Goal: Communication & Community: Answer question/provide support

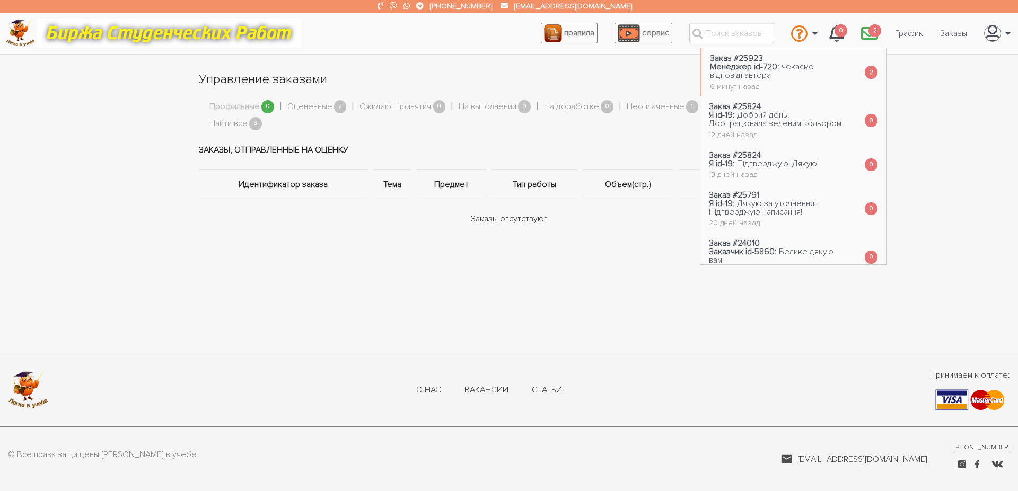
click at [869, 36] on icon "\a \a 2\a" at bounding box center [869, 33] width 17 height 17
click at [781, 70] on span "чекаємо відповіді автора" at bounding box center [762, 71] width 104 height 19
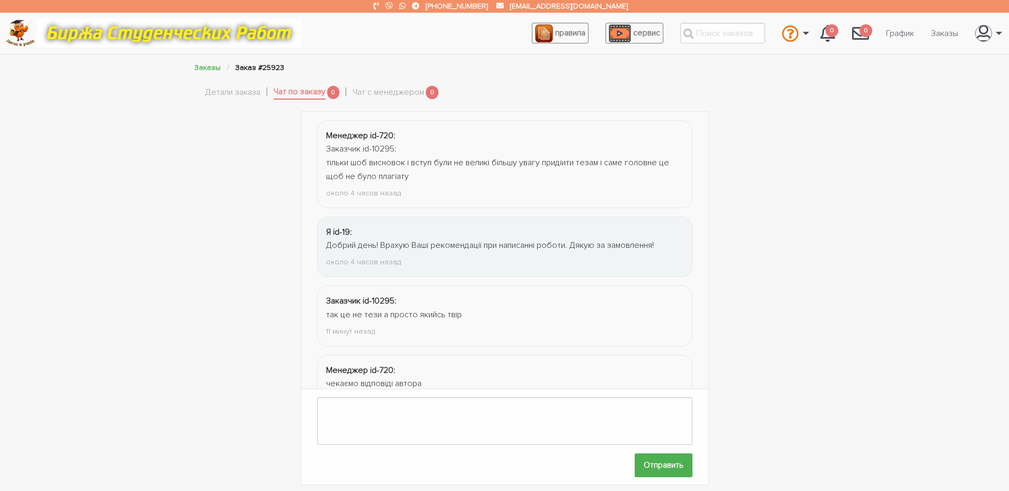
scroll to position [43, 0]
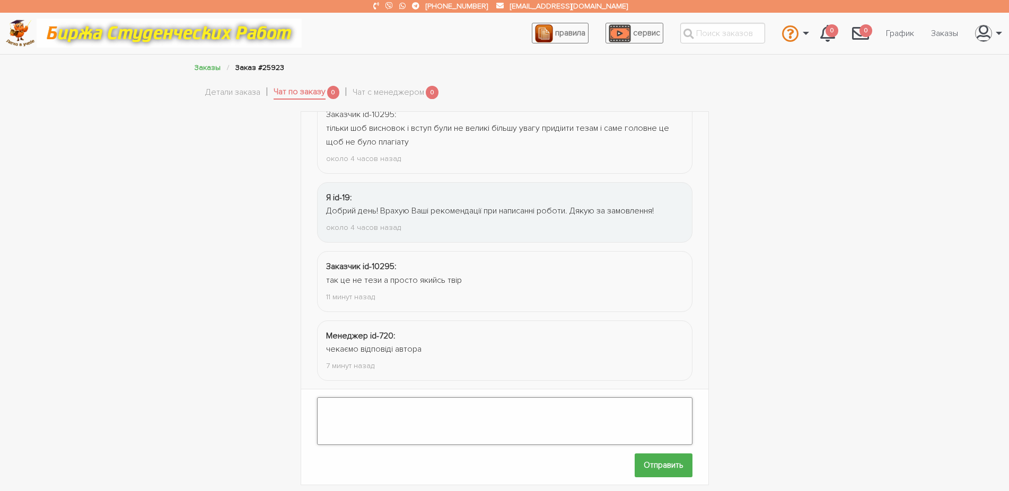
click at [418, 406] on textarea at bounding box center [504, 422] width 375 height 48
click at [239, 97] on link "Детали заказа" at bounding box center [232, 93] width 55 height 14
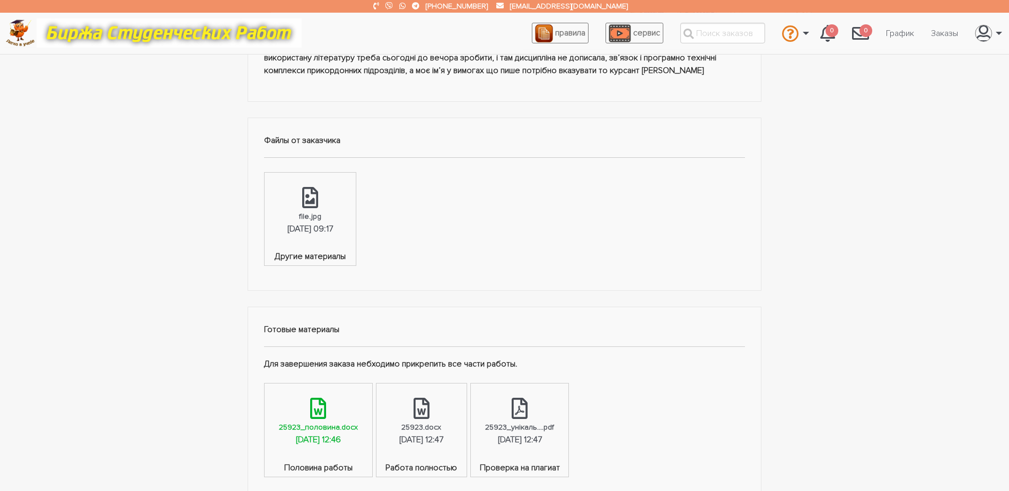
scroll to position [487, 0]
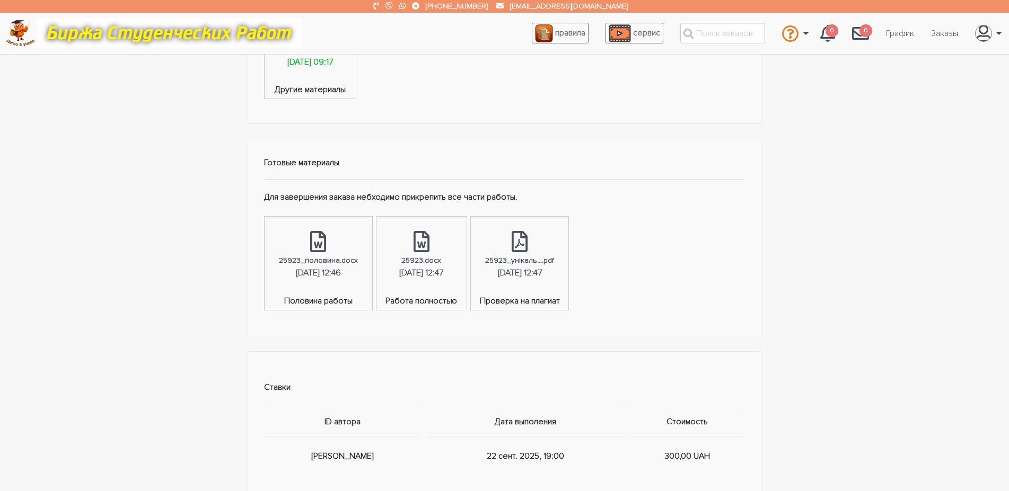
click at [327, 69] on div "22.09.2025, 09:17" at bounding box center [310, 63] width 46 height 14
click at [461, 245] on link "25923.docx 22.09.2025, 12:47" at bounding box center [421, 256] width 90 height 78
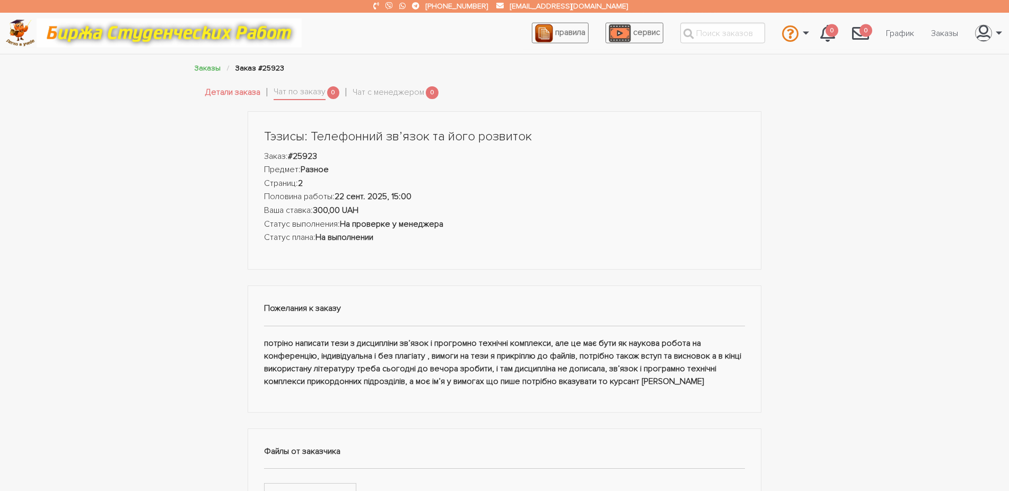
scroll to position [0, 0]
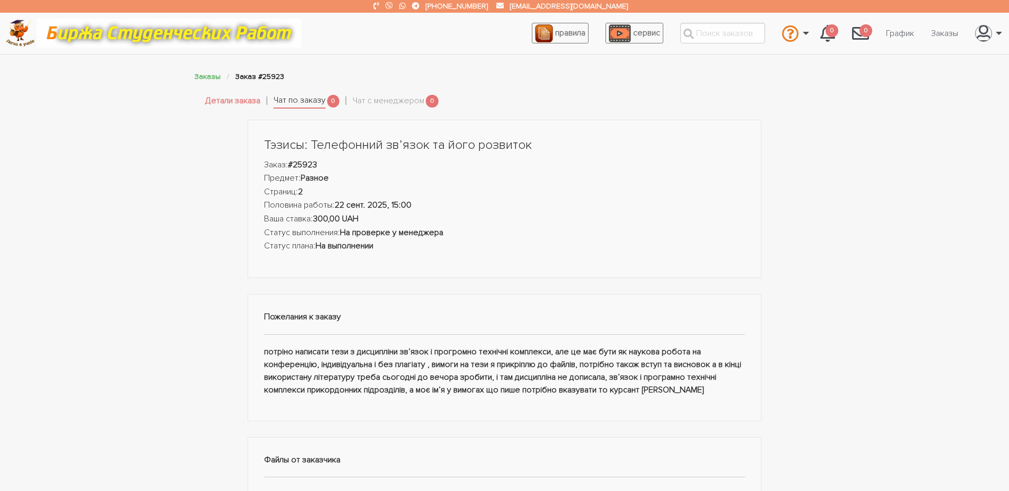
click at [291, 100] on link "Чат по заказу" at bounding box center [300, 101] width 52 height 15
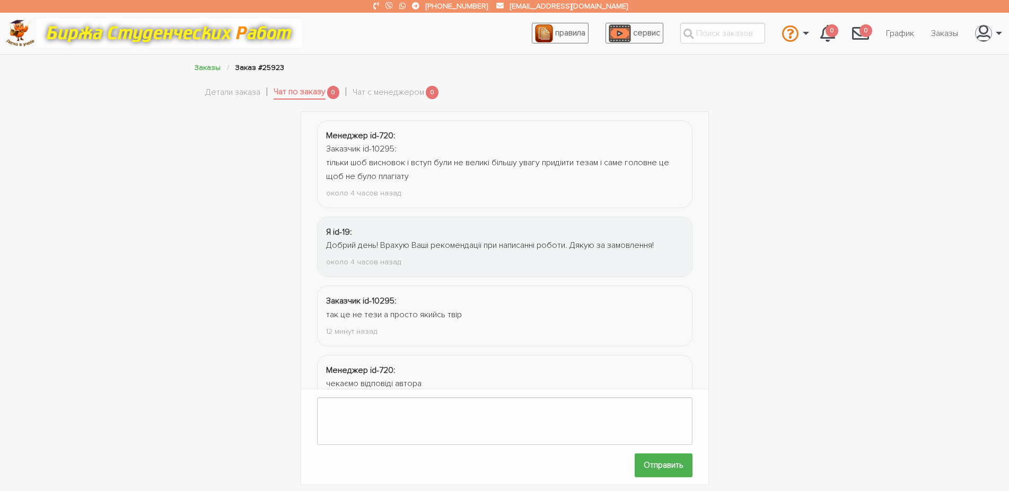
scroll to position [43, 0]
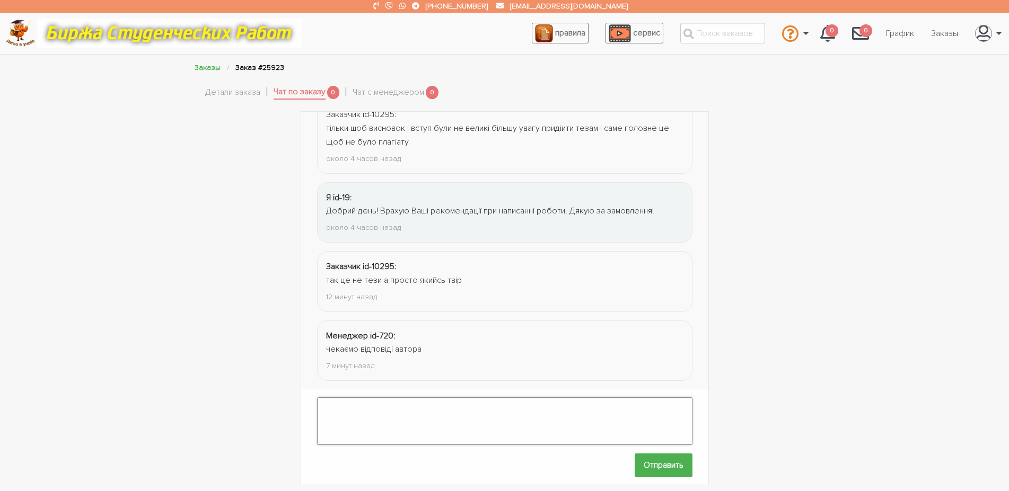
click at [412, 405] on textarea at bounding box center [504, 422] width 375 height 48
type textarea "Ц"
type textarea "Т"
type textarea "Це тези теоретичного характеру, а не твір. Написані у науковому стилі по Вашій …"
click at [650, 458] on input "Отправить" at bounding box center [664, 466] width 58 height 24
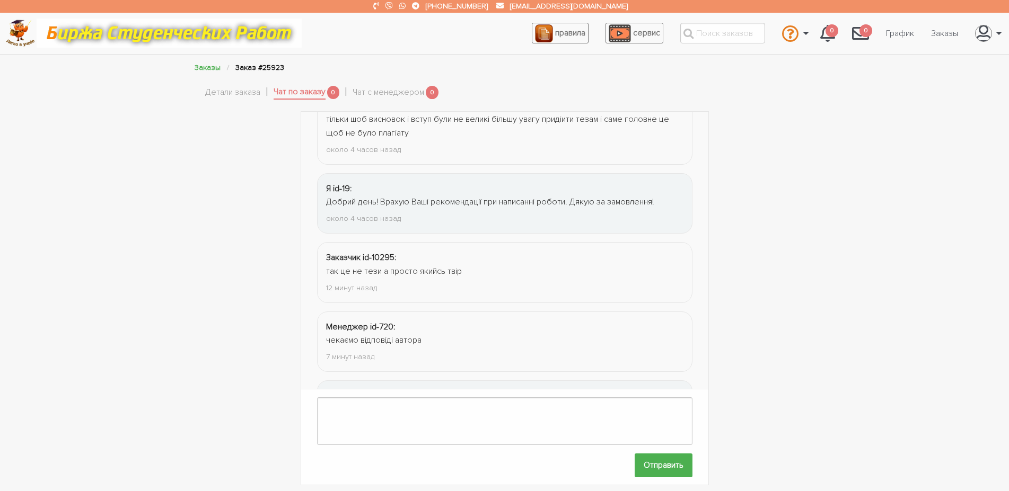
scroll to position [113, 0]
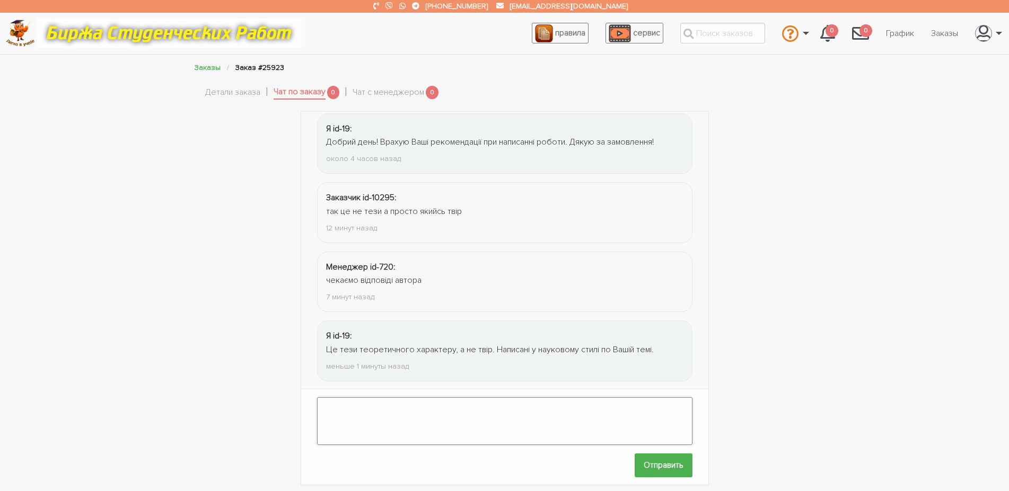
click at [517, 398] on textarea at bounding box center [504, 422] width 375 height 48
type textarea "Можу скоротити теорію та додати статистику. У 2 сторінки важко вмістити багато …"
click at [647, 457] on input "Отправить" at bounding box center [664, 466] width 58 height 24
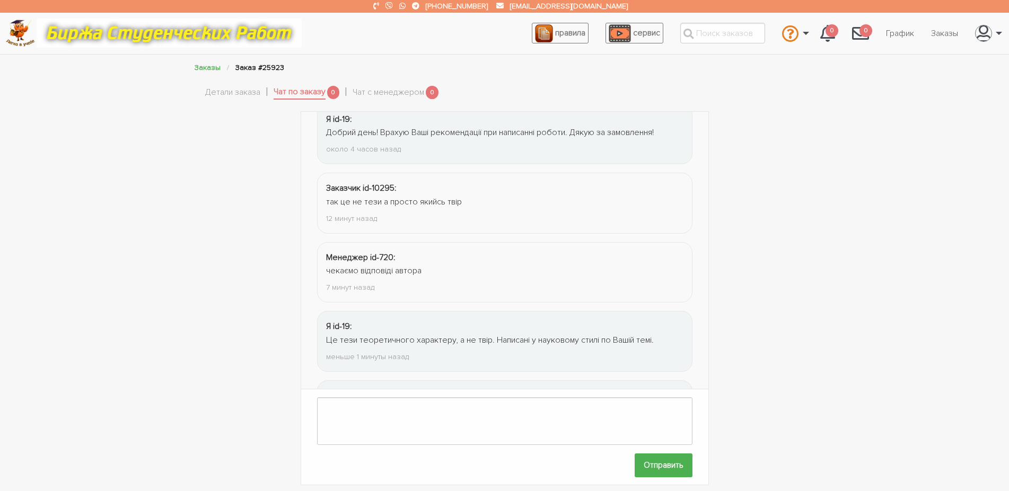
scroll to position [196, 0]
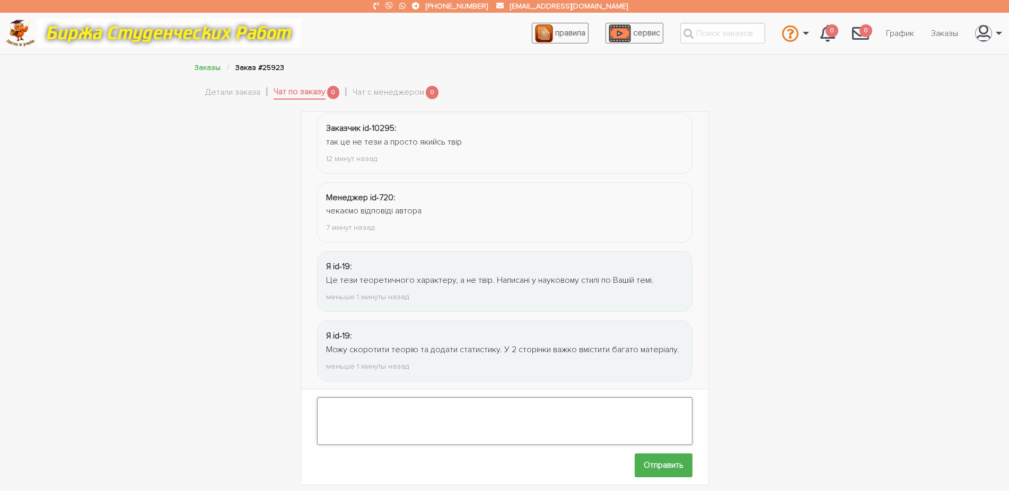
click at [574, 418] on textarea at bounding box center [504, 422] width 375 height 48
type textarea "Додати статистику?"
click at [671, 457] on input "Отправить" at bounding box center [664, 466] width 58 height 24
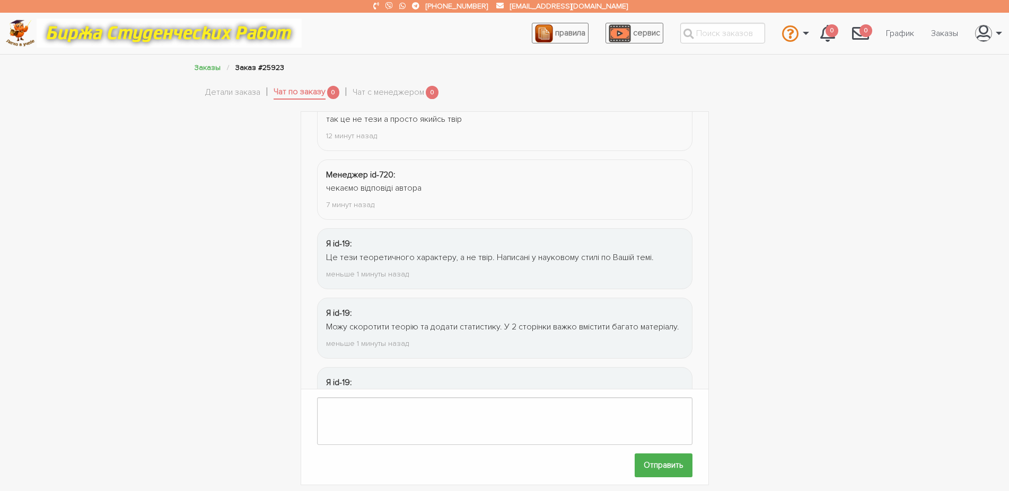
scroll to position [265, 0]
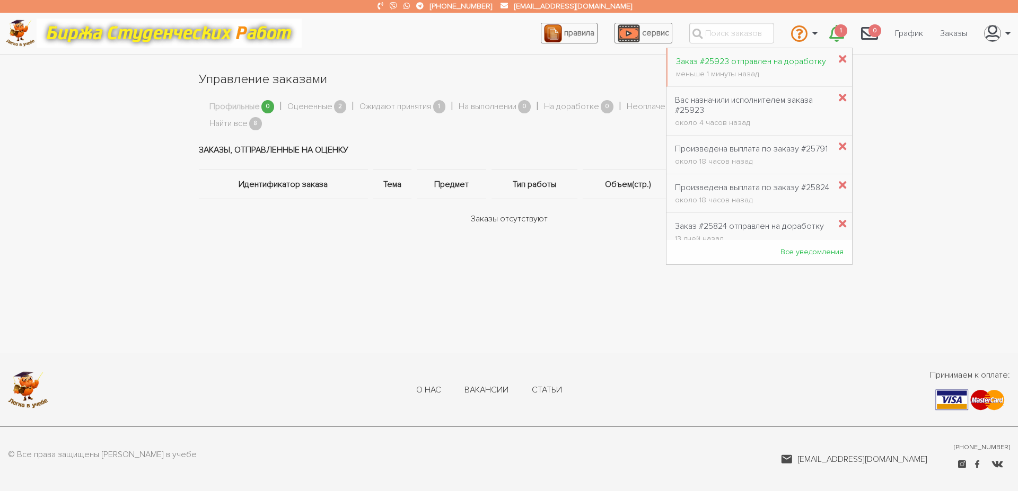
click at [760, 61] on div "Заказ #25923 отправлен на доработку" at bounding box center [751, 62] width 150 height 10
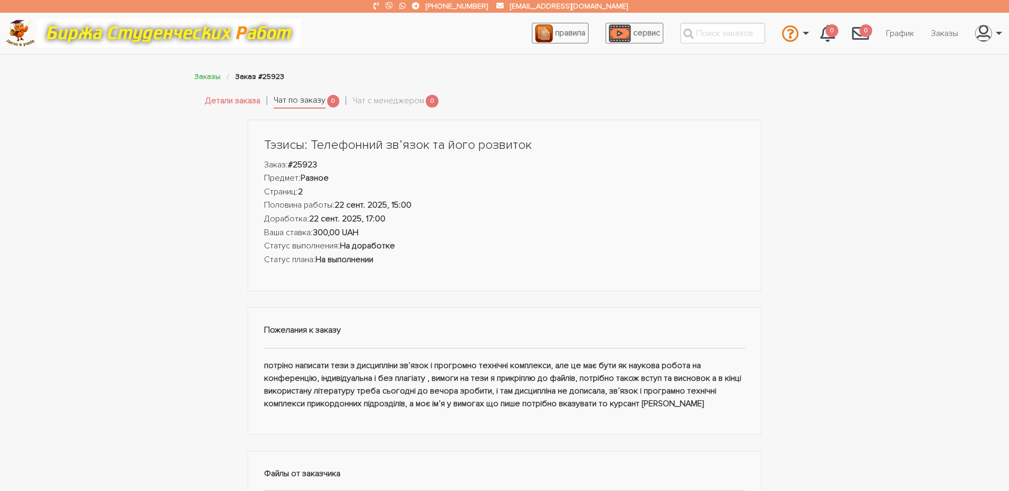
click at [300, 96] on link "Чат по заказу" at bounding box center [300, 101] width 52 height 15
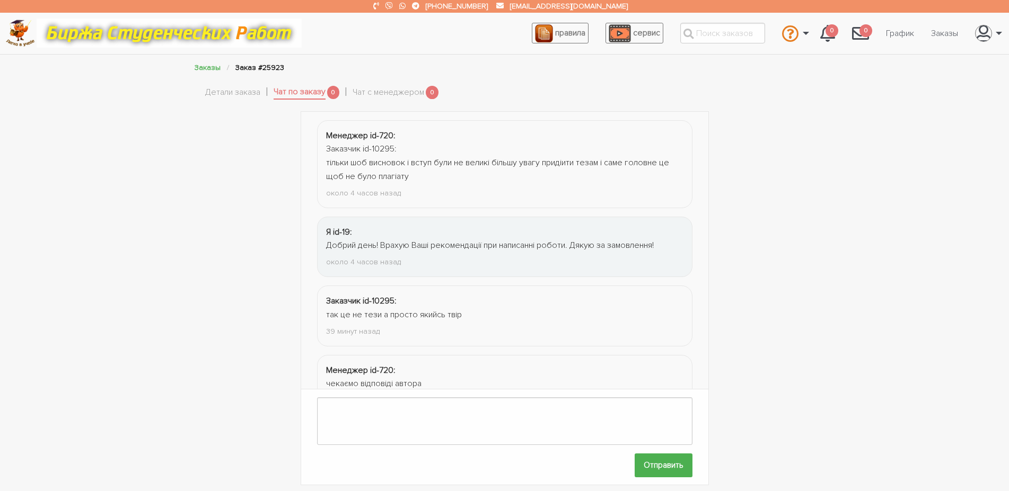
scroll to position [265, 0]
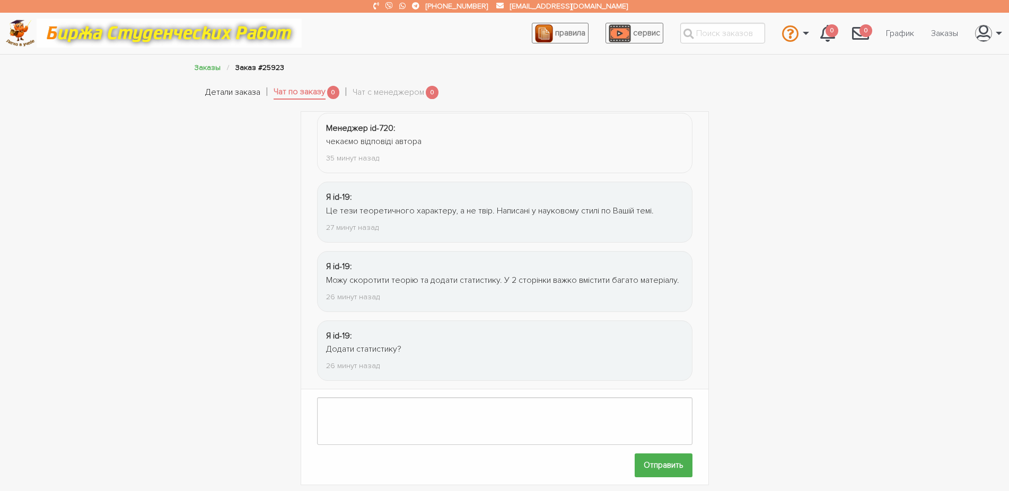
click at [244, 90] on link "Детали заказа" at bounding box center [232, 93] width 55 height 14
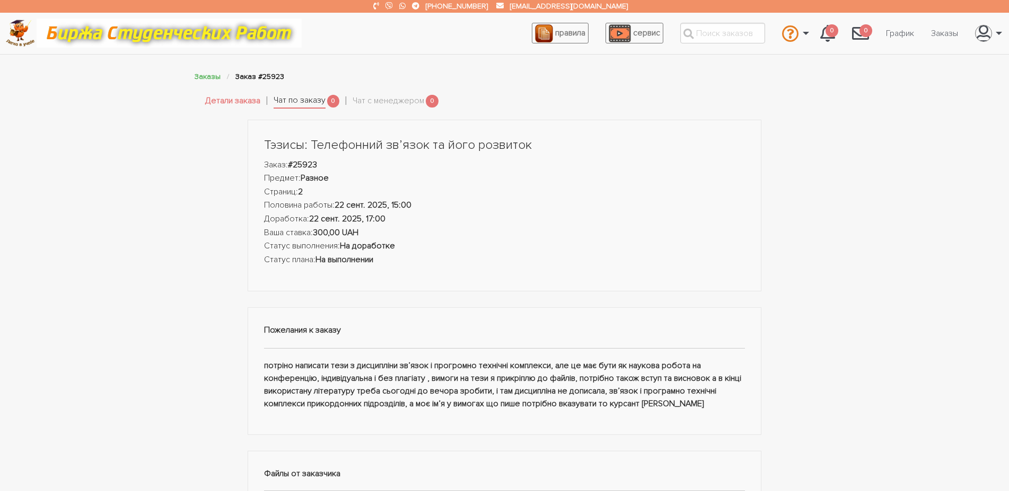
click at [304, 103] on link "Чат по заказу" at bounding box center [300, 101] width 52 height 15
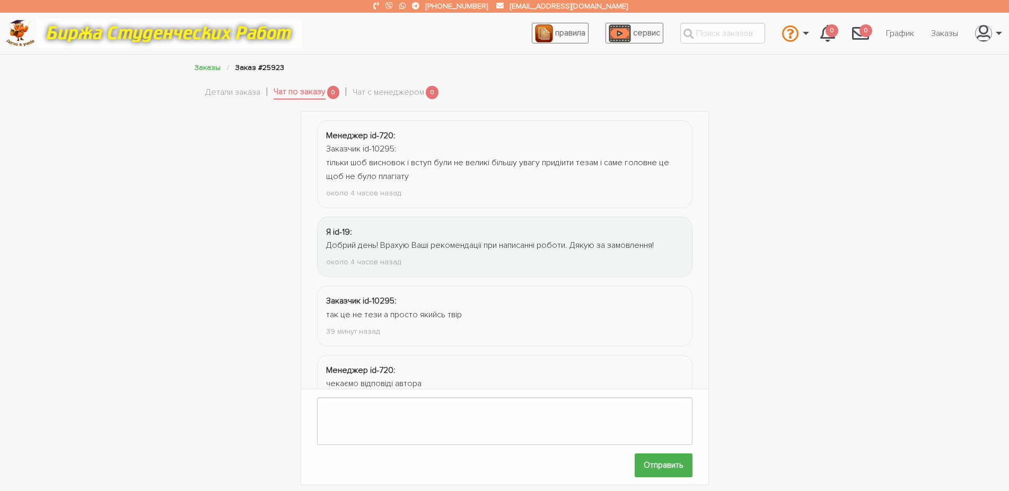
scroll to position [265, 0]
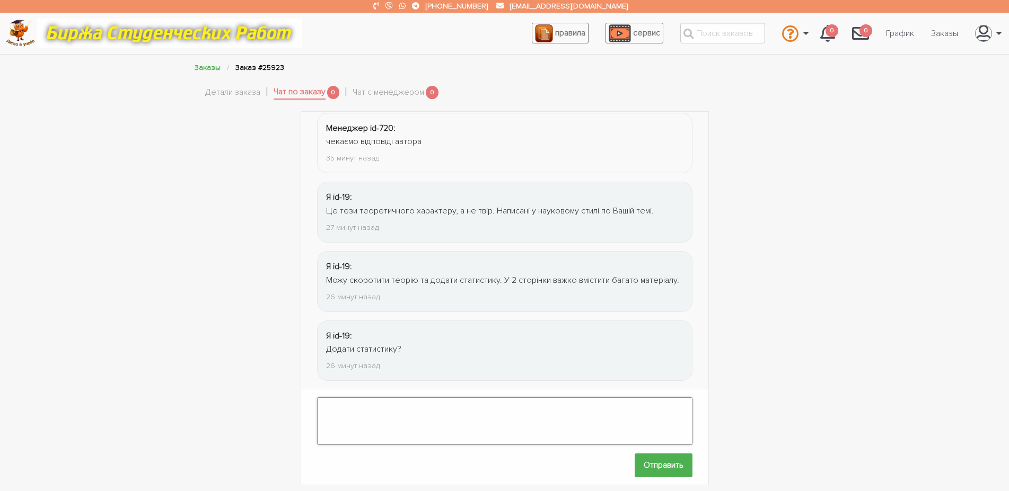
click at [390, 420] on textarea at bounding box center [504, 422] width 375 height 48
type textarea "Ч"
drag, startPoint x: 405, startPoint y: 85, endPoint x: 407, endPoint y: 97, distance: 11.9
click at [409, 97] on link "Чат с менеджером" at bounding box center [389, 93] width 72 height 14
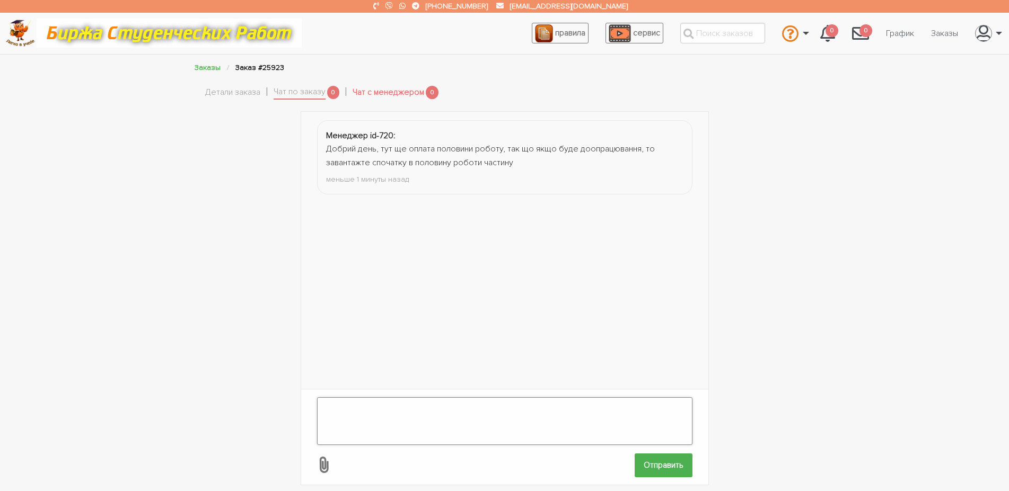
click at [450, 406] on textarea at bounding box center [504, 422] width 375 height 48
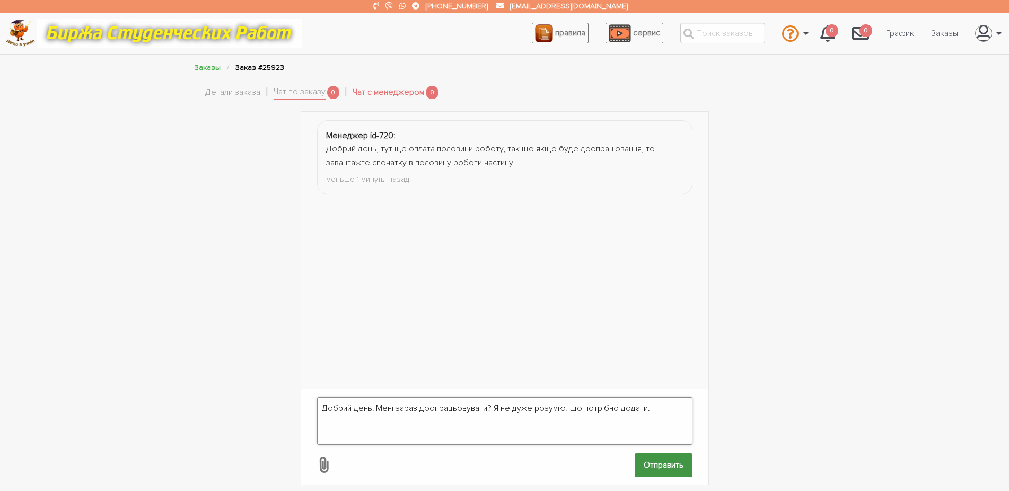
type textarea "Добрий день! Мені зараз доопрацьовувати? Я не дуже розумію, що потрібно додати."
click at [648, 463] on input "Отправить" at bounding box center [664, 466] width 58 height 24
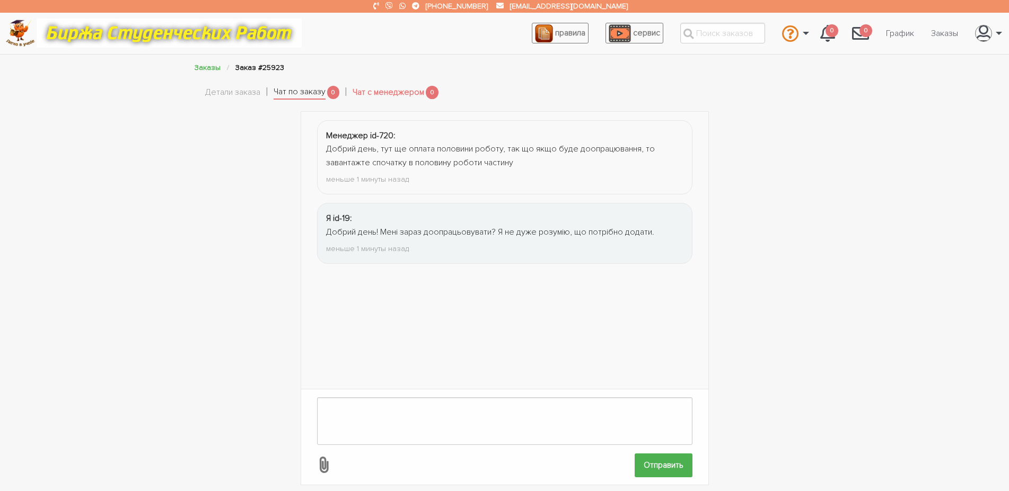
click at [285, 96] on link "Чат по заказу" at bounding box center [300, 92] width 52 height 15
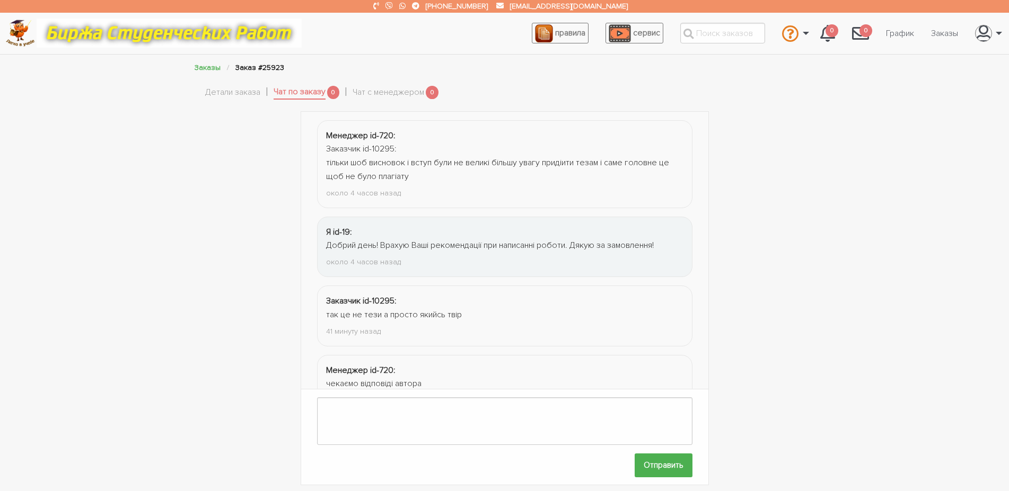
scroll to position [265, 0]
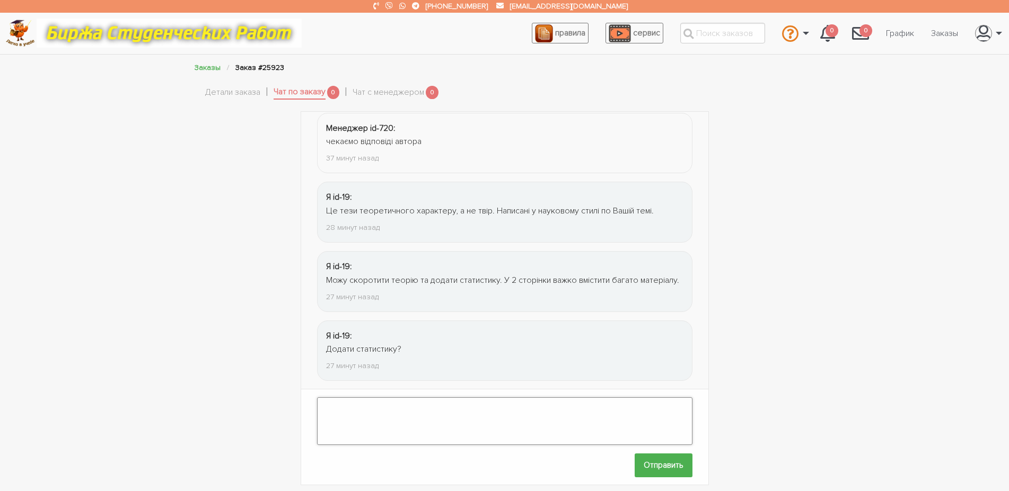
click at [389, 398] on textarea at bounding box center [504, 422] width 375 height 48
type textarea "Ч"
click at [393, 96] on link "Чат с менеджером" at bounding box center [389, 93] width 72 height 14
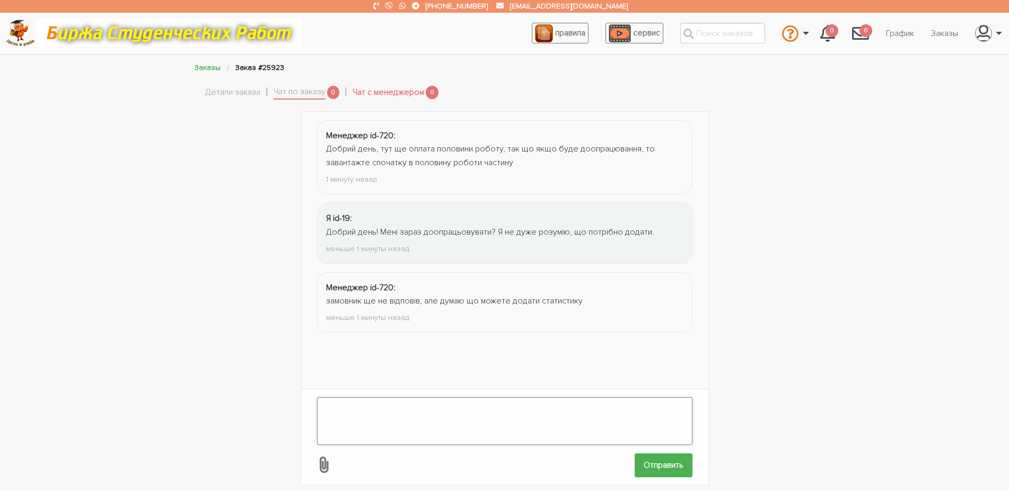
click at [449, 415] on textarea at bounding box center [504, 422] width 375 height 48
click at [396, 398] on textarea at bounding box center [504, 422] width 375 height 48
type textarea "П"
drag, startPoint x: 445, startPoint y: 395, endPoint x: 406, endPoint y: 392, distance: 39.9
click at [406, 398] on textarea "Почекаю, що напише клієнт." at bounding box center [504, 422] width 375 height 48
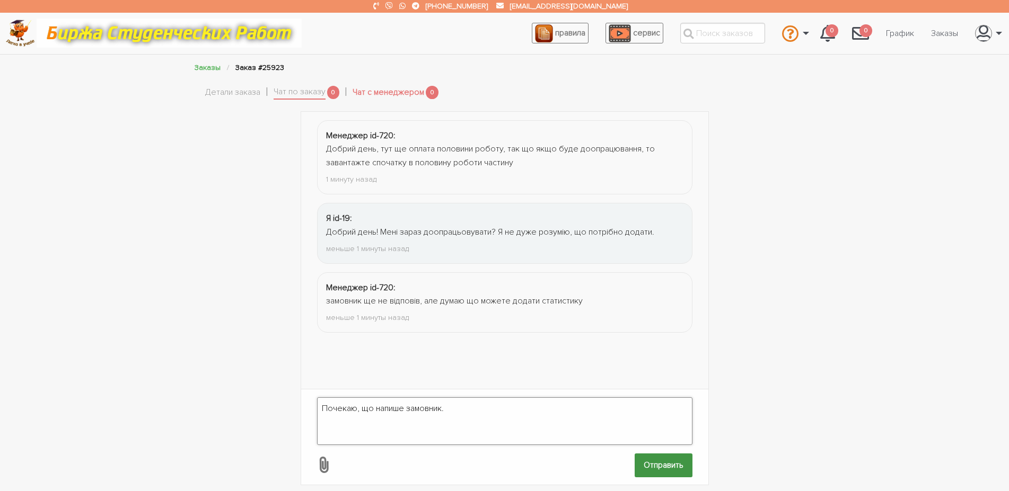
type textarea "Почекаю, що напише замовник."
click at [684, 454] on input "Отправить" at bounding box center [664, 466] width 58 height 24
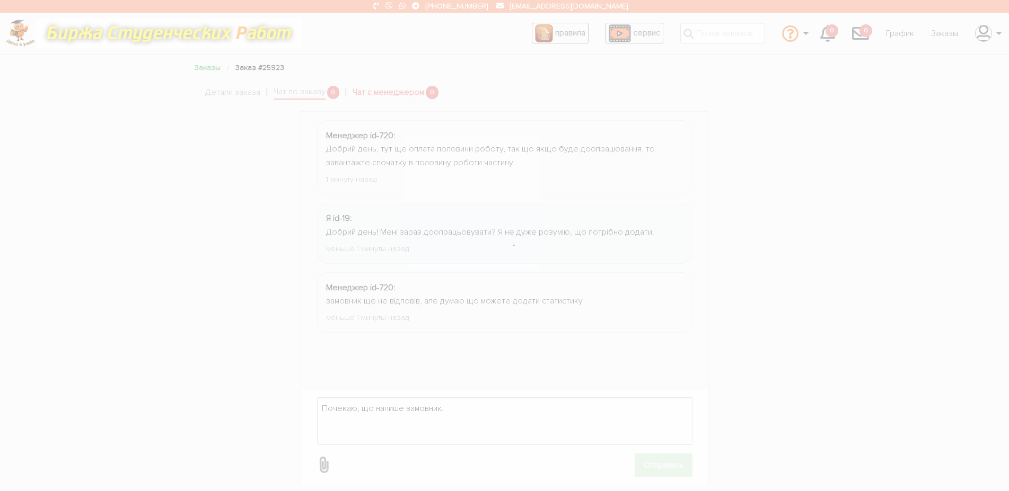
scroll to position [30, 0]
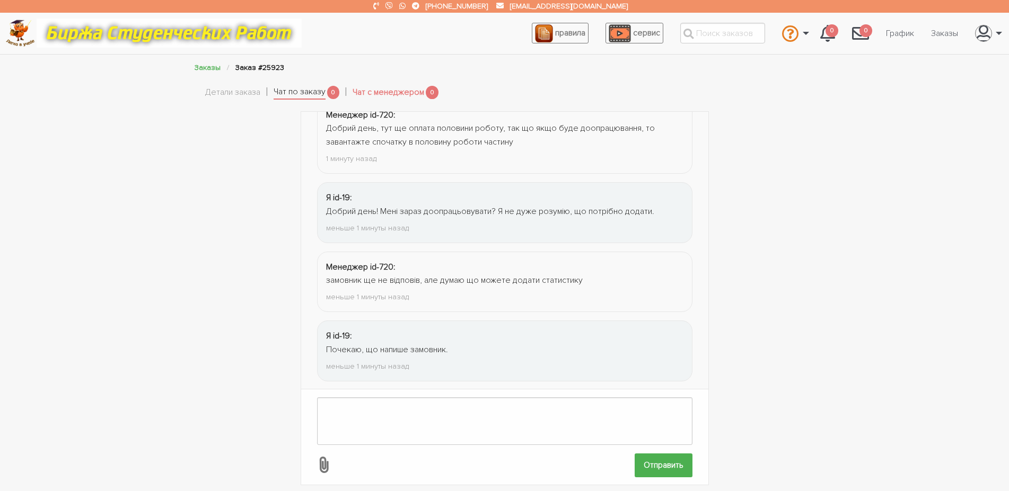
click at [308, 90] on link "Чат по заказу" at bounding box center [300, 92] width 52 height 15
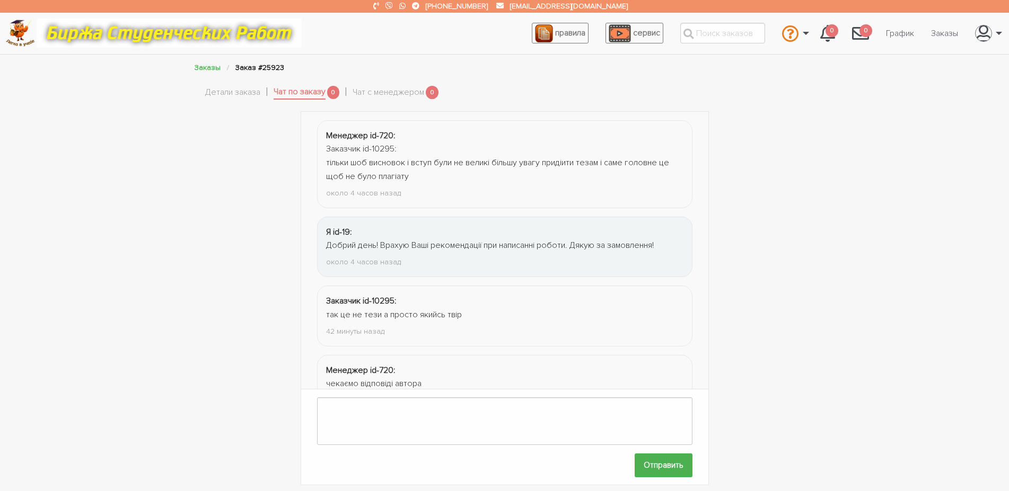
scroll to position [265, 0]
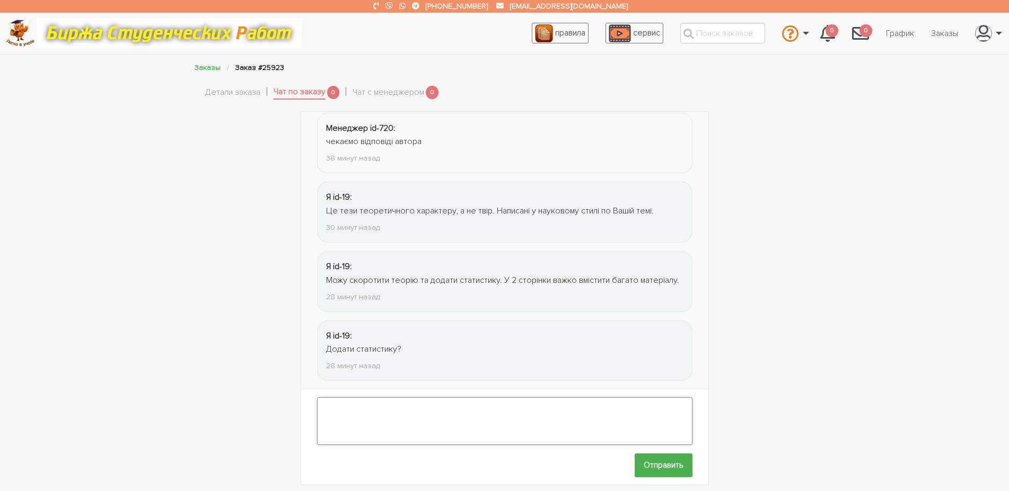
click at [410, 405] on textarea at bounding box center [504, 422] width 375 height 48
type textarea "Напишіть, будь ласка, що саме додати до тез. Чекаю на Ваше пояснення."
click at [649, 457] on input "Отправить" at bounding box center [664, 466] width 58 height 24
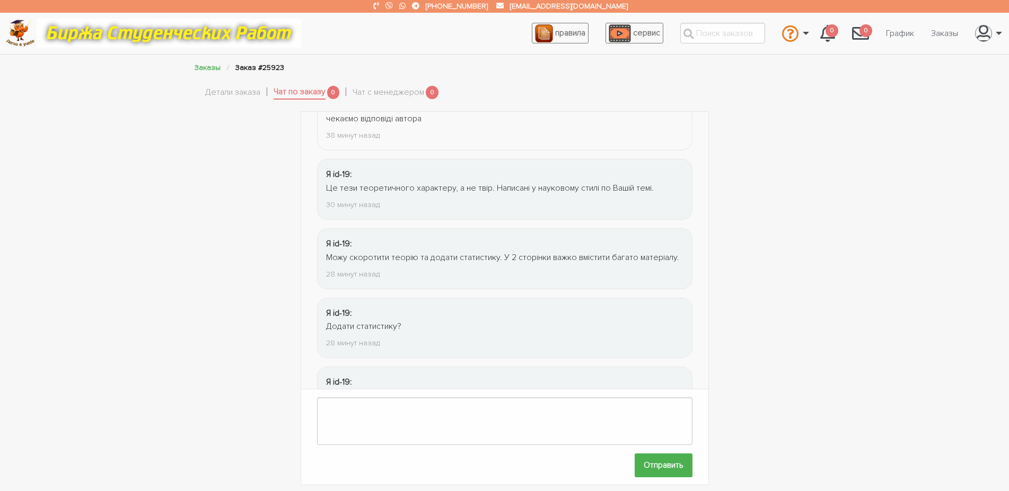
scroll to position [335, 0]
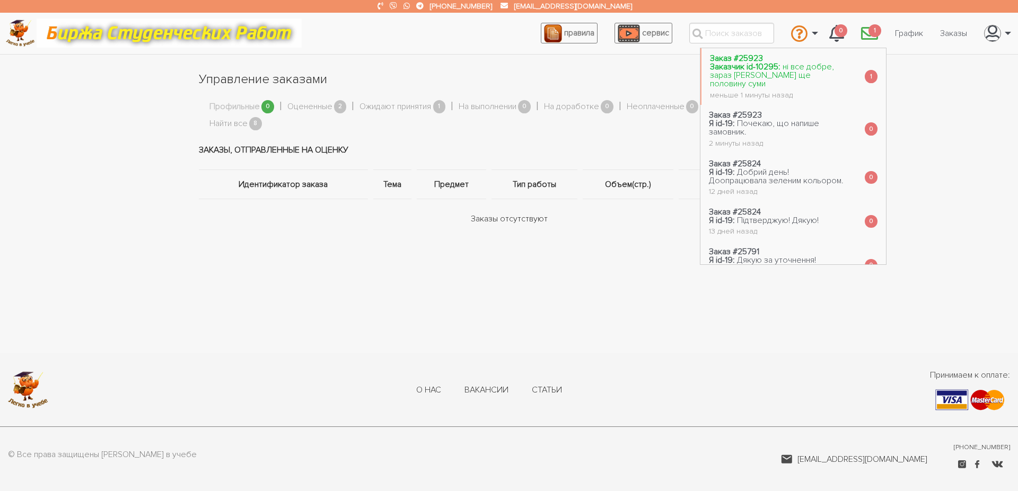
click at [783, 74] on span "ні все добре, зараз [PERSON_NAME] ще половину суми" at bounding box center [772, 76] width 124 height 28
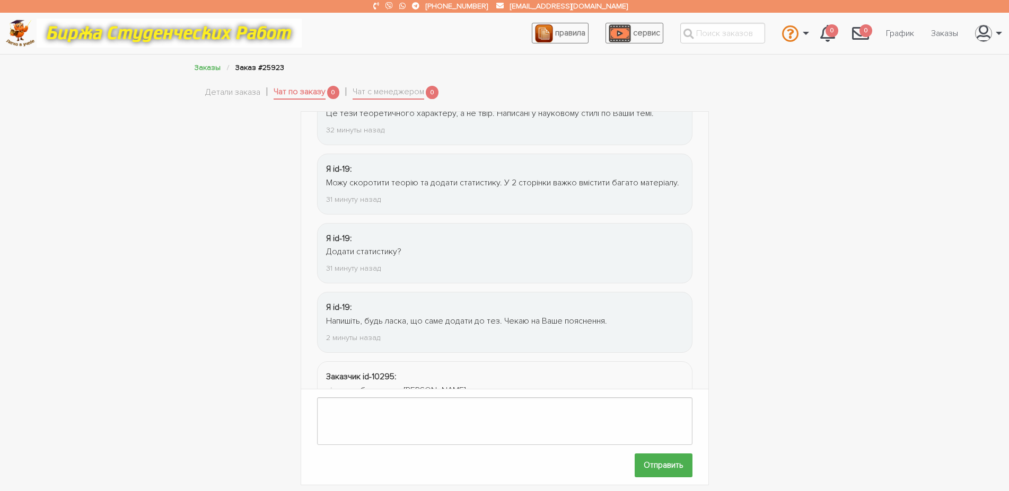
scroll to position [403, 0]
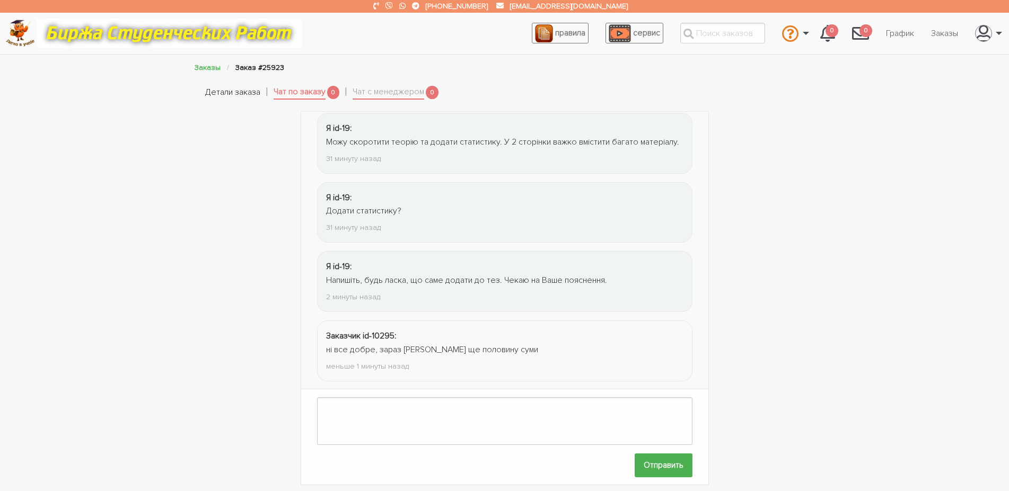
click at [230, 94] on link "Детали заказа" at bounding box center [232, 93] width 55 height 14
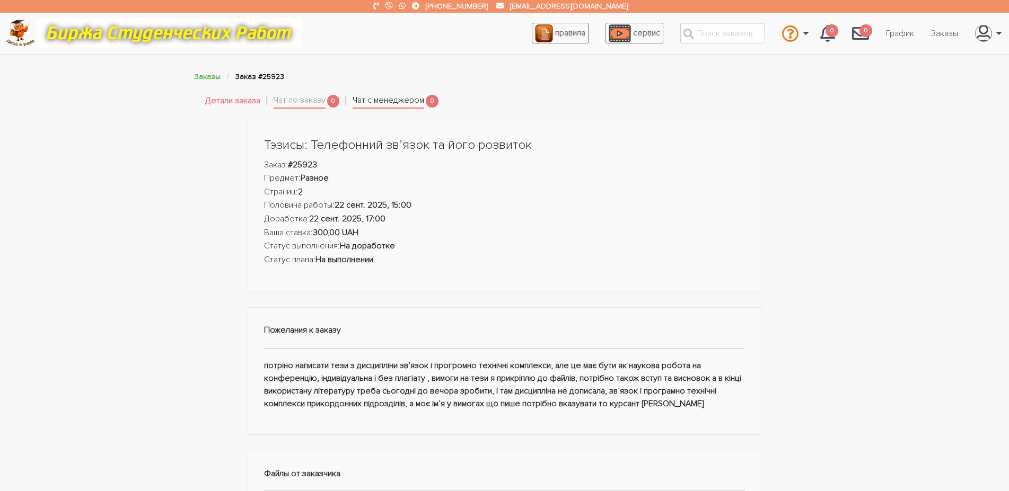
click at [381, 99] on link "Чат с менеджером" at bounding box center [389, 101] width 72 height 15
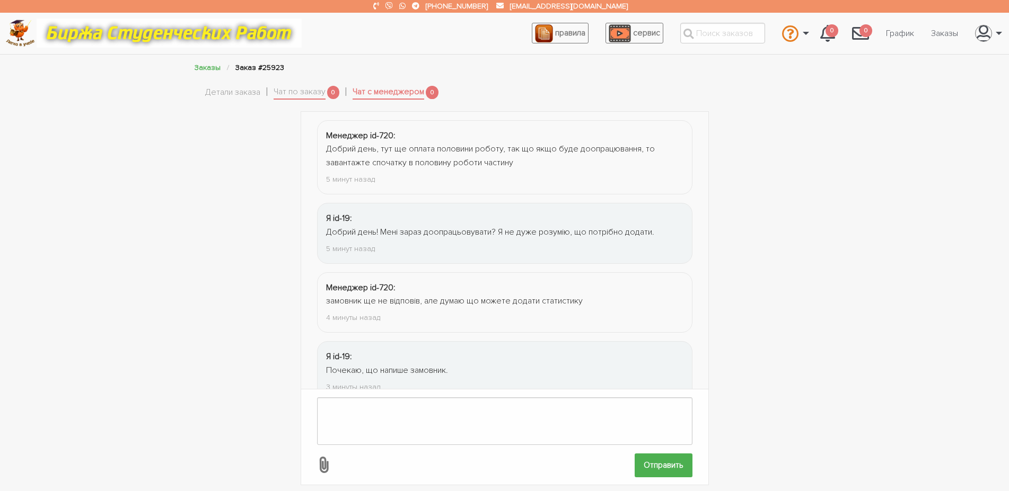
scroll to position [30, 0]
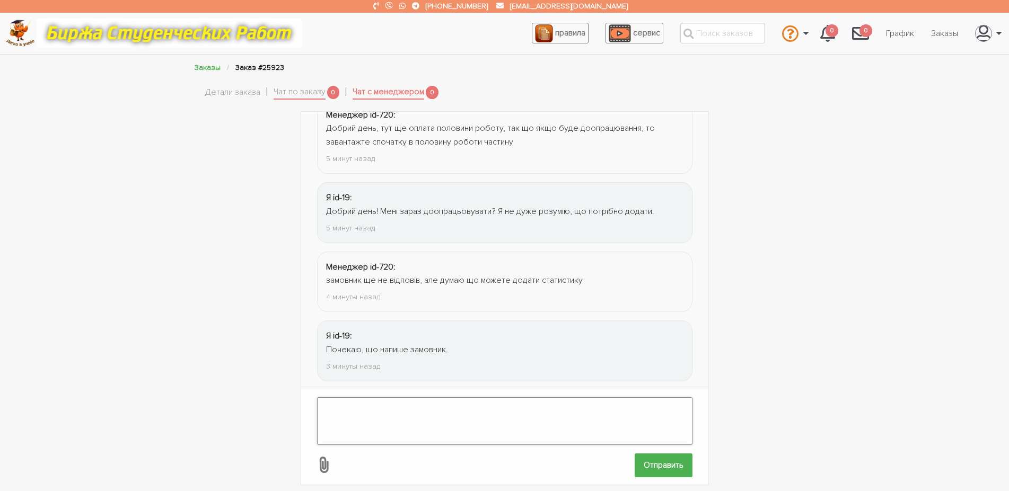
click at [412, 409] on textarea at bounding box center [504, 422] width 375 height 48
type textarea "Вже пишуть, що все добре. Не потрібно доопрацьовувати."
click at [665, 454] on input "Отправить" at bounding box center [664, 466] width 58 height 24
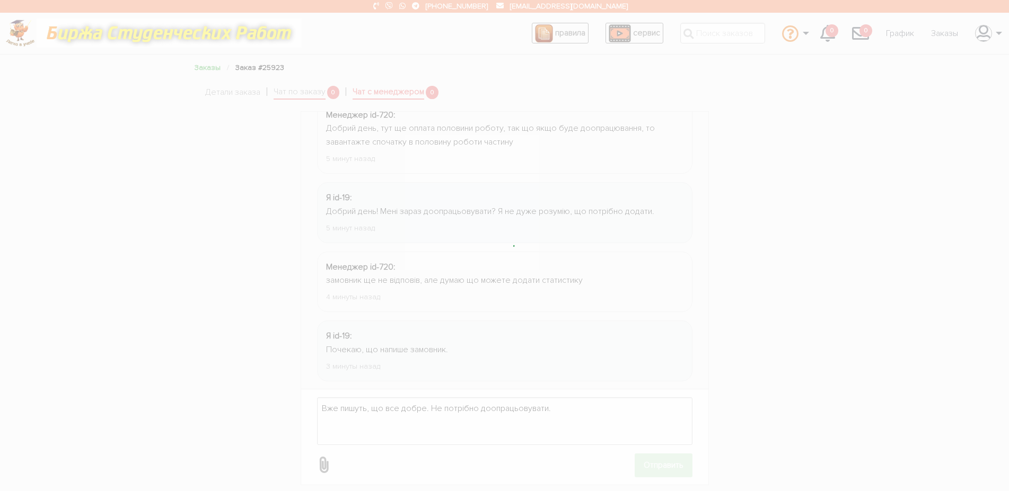
scroll to position [100, 0]
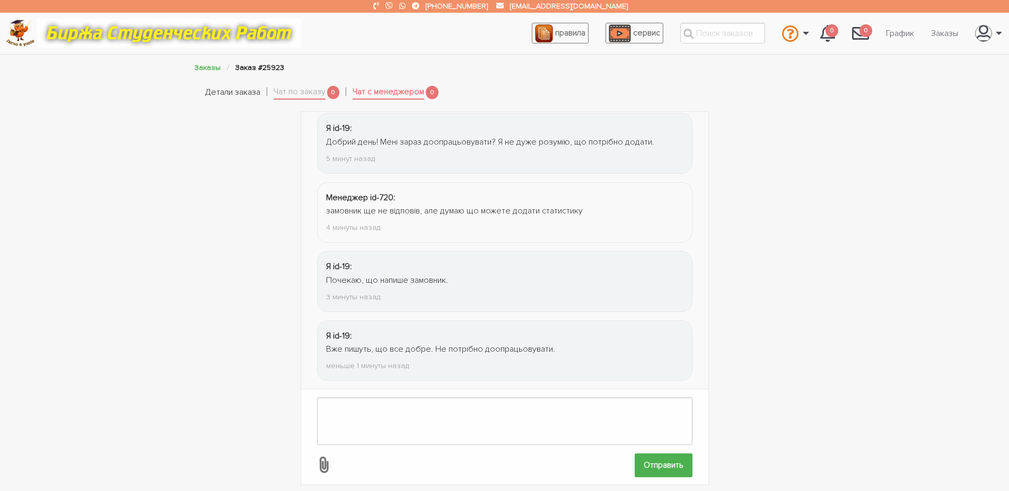
click at [248, 93] on link "Детали заказа" at bounding box center [232, 93] width 55 height 14
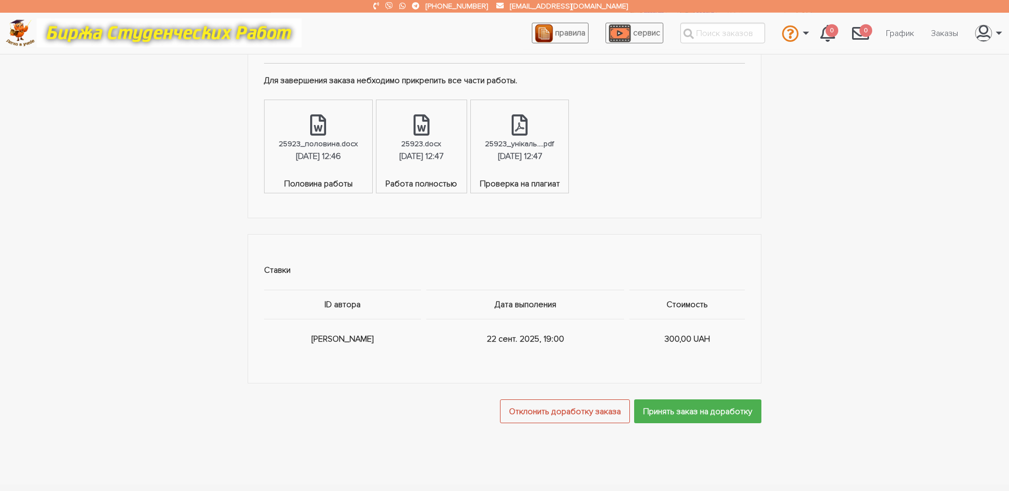
scroll to position [703, 0]
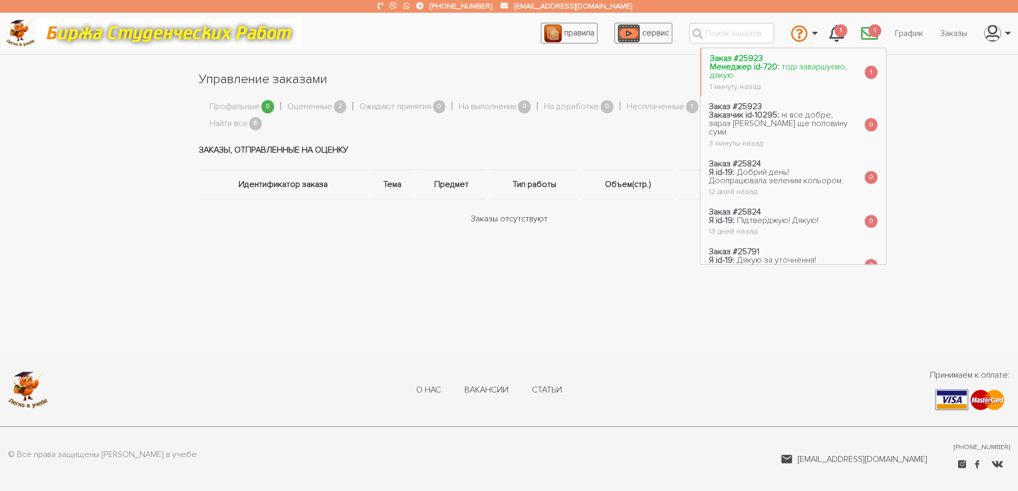
click at [788, 69] on span "тоді заваршуємо, дякую" at bounding box center [778, 71] width 137 height 19
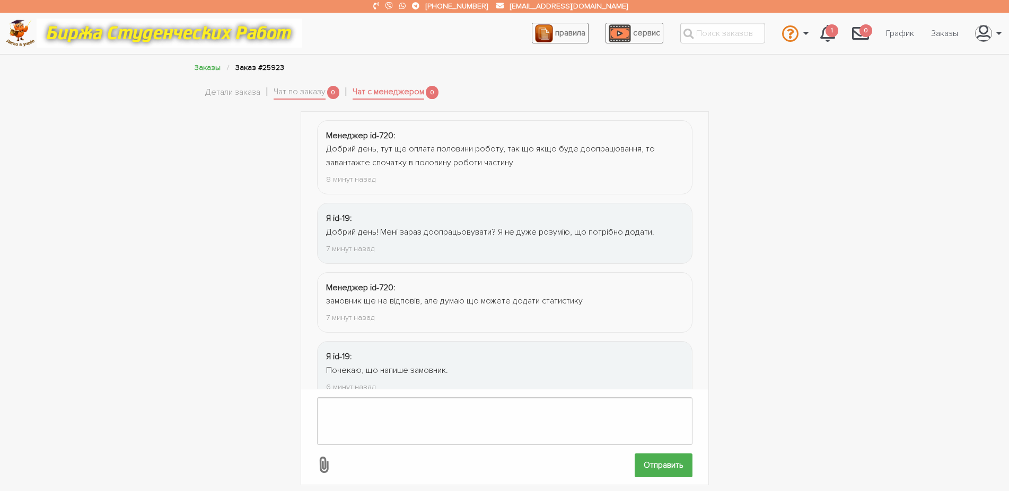
scroll to position [169, 0]
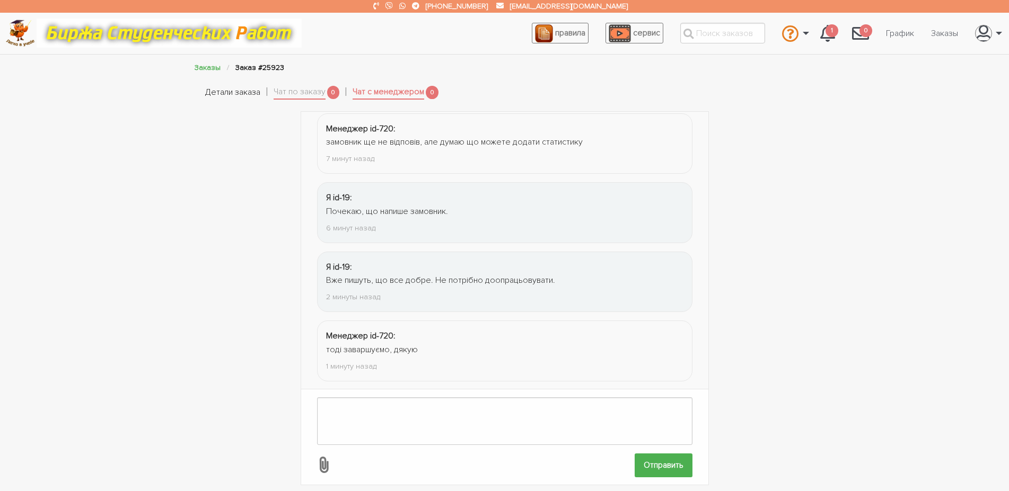
click at [230, 94] on link "Детали заказа" at bounding box center [232, 93] width 55 height 14
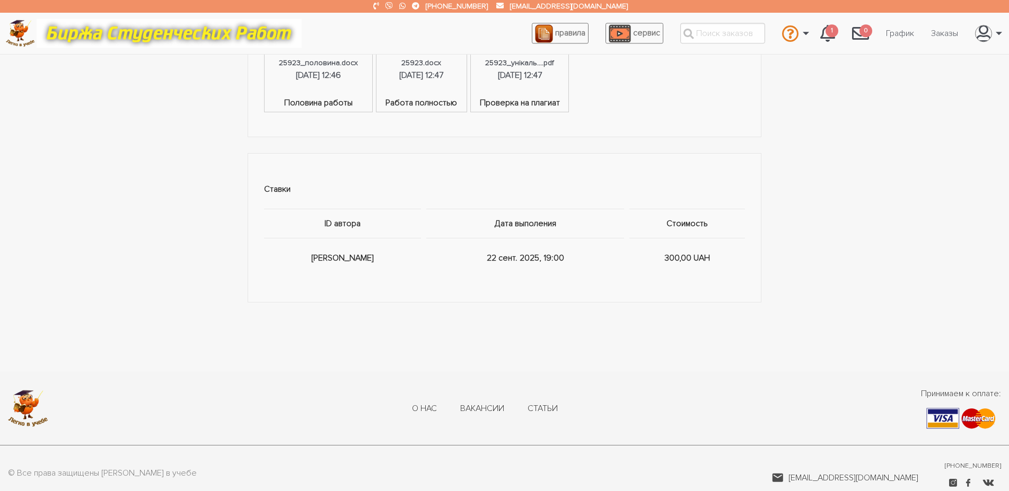
scroll to position [703, 0]
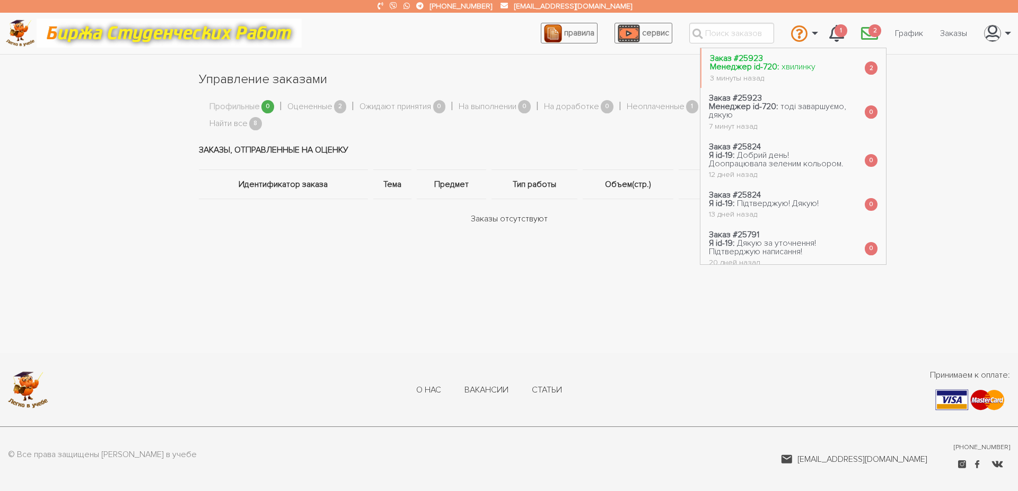
click at [789, 73] on link "Заказ #25923 Менеджер id-720: хвилинку 3 минуты назад" at bounding box center [762, 68] width 122 height 40
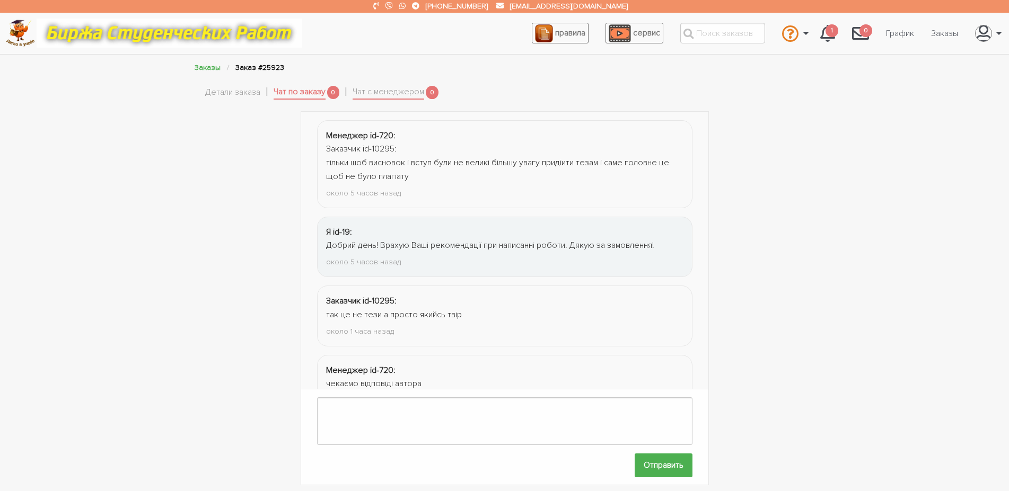
scroll to position [556, 0]
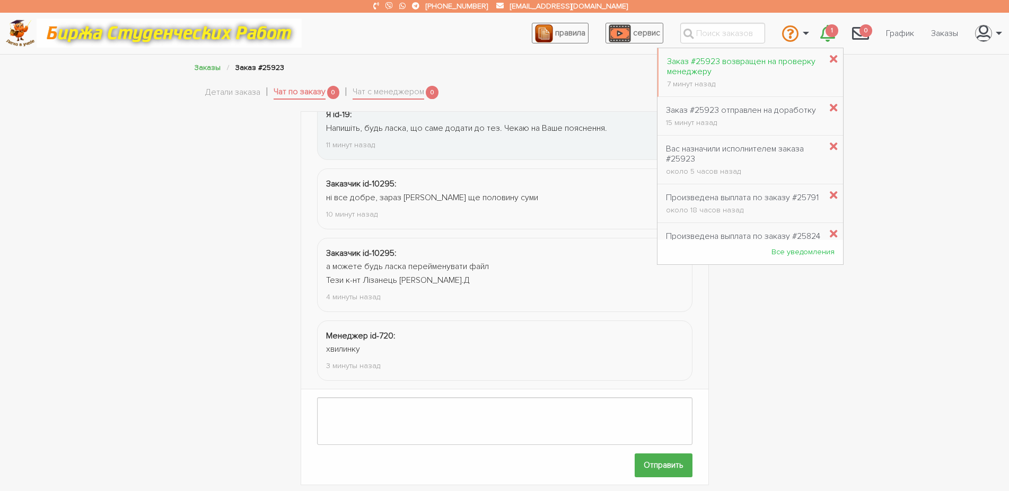
click at [739, 65] on div "Заказ #25923 возвращен на проверку менеджеру" at bounding box center [744, 67] width 154 height 20
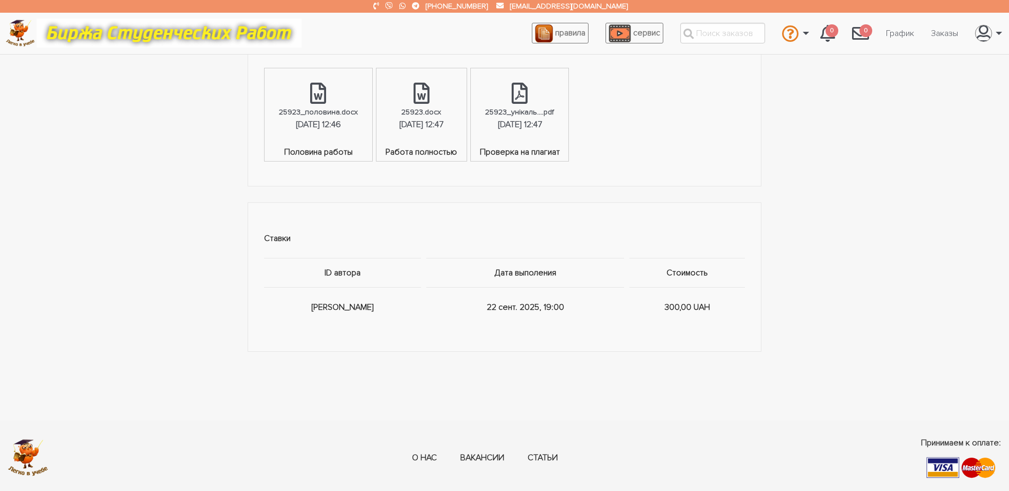
scroll to position [729, 0]
